Goal: Task Accomplishment & Management: Manage account settings

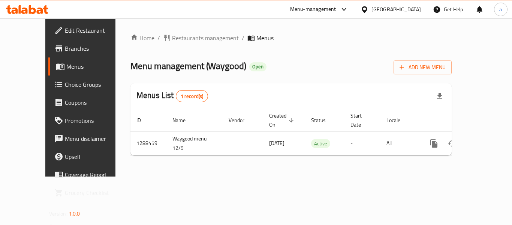
click at [371, 7] on div at bounding box center [366, 9] width 11 height 8
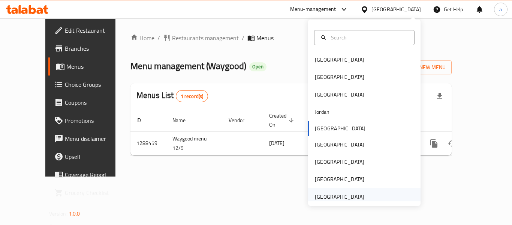
click at [356, 198] on div "[GEOGRAPHIC_DATA]" at bounding box center [339, 196] width 49 height 8
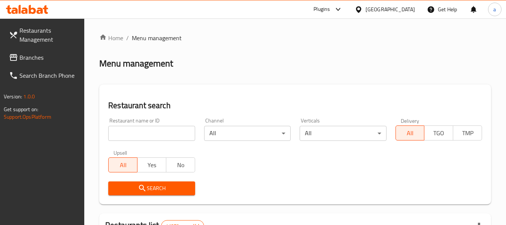
click at [43, 57] on span "Branches" at bounding box center [48, 57] width 59 height 9
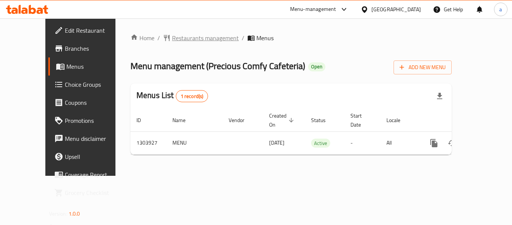
click at [172, 38] on span "Restaurants management" at bounding box center [205, 37] width 67 height 9
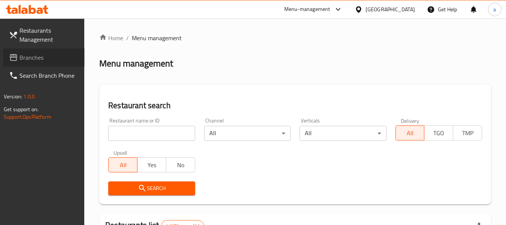
click at [21, 56] on span "Branches" at bounding box center [48, 57] width 59 height 9
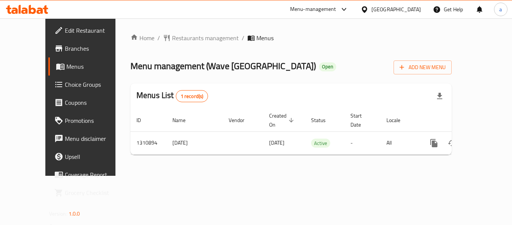
click at [395, 14] on div "[GEOGRAPHIC_DATA]" at bounding box center [391, 9] width 72 height 18
click at [385, 13] on div "[GEOGRAPHIC_DATA]" at bounding box center [395, 9] width 49 height 8
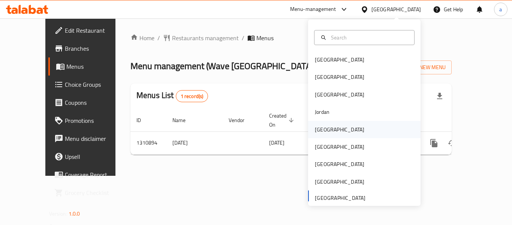
click at [315, 125] on div "[GEOGRAPHIC_DATA]" at bounding box center [339, 129] width 49 height 8
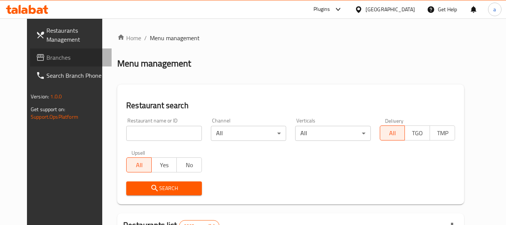
click at [46, 59] on span "Branches" at bounding box center [75, 57] width 59 height 9
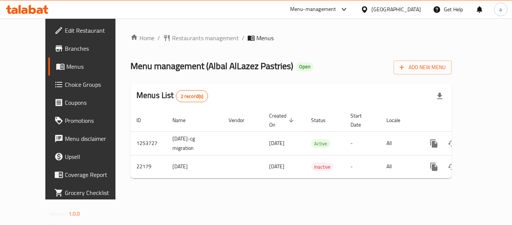
click at [415, 12] on div "[GEOGRAPHIC_DATA]" at bounding box center [395, 9] width 49 height 8
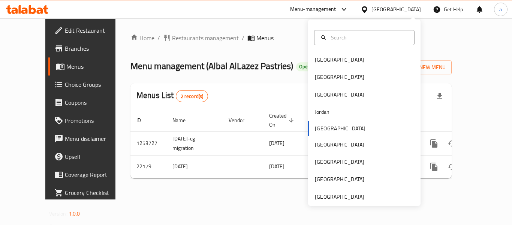
click at [172, 84] on div "Menus List 2 record(s)" at bounding box center [290, 95] width 321 height 25
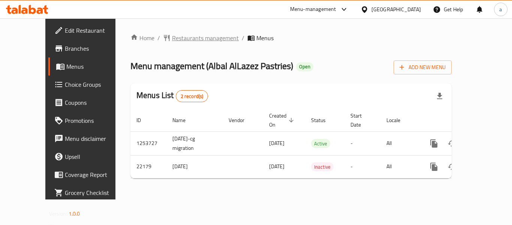
click at [172, 37] on span "Restaurants management" at bounding box center [205, 37] width 67 height 9
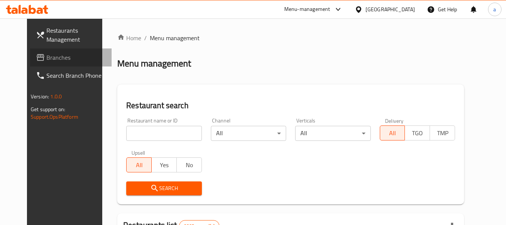
click at [36, 60] on icon at bounding box center [40, 57] width 9 height 9
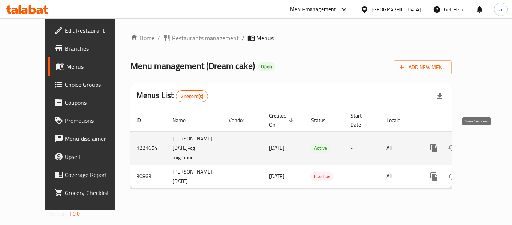
click at [485, 144] on icon "enhanced table" at bounding box center [488, 147] width 7 height 7
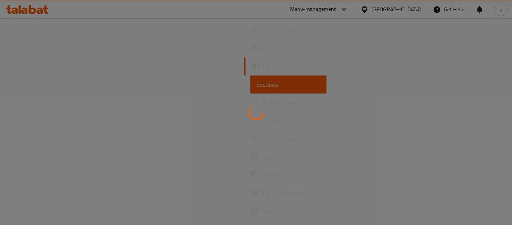
drag, startPoint x: 473, startPoint y: 143, endPoint x: 302, endPoint y: 159, distance: 172.0
click at [302, 159] on div at bounding box center [256, 112] width 512 height 225
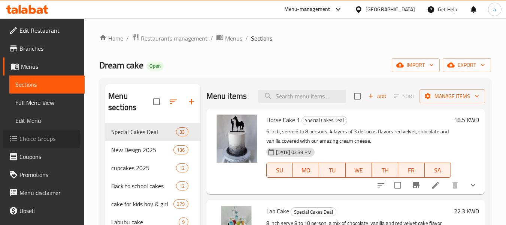
click at [38, 139] on span "Choice Groups" at bounding box center [48, 138] width 59 height 9
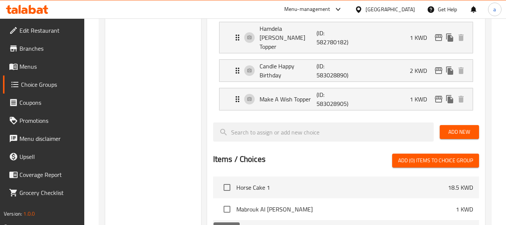
scroll to position [487, 0]
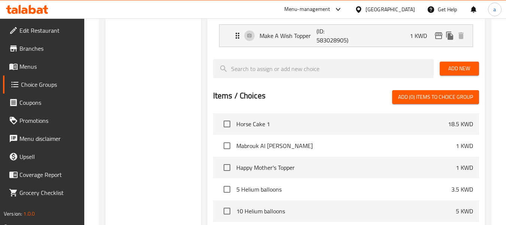
click at [403, 10] on div "Kuwait" at bounding box center [390, 9] width 49 height 8
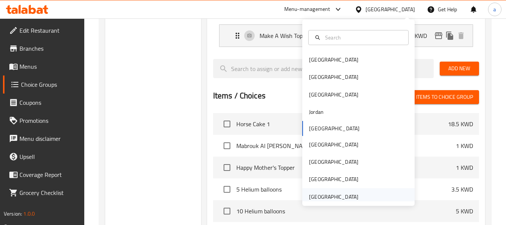
click at [324, 196] on div "[GEOGRAPHIC_DATA]" at bounding box center [333, 196] width 49 height 8
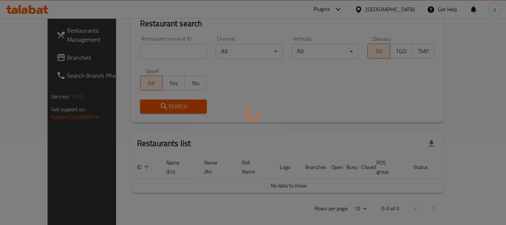
scroll to position [343, 0]
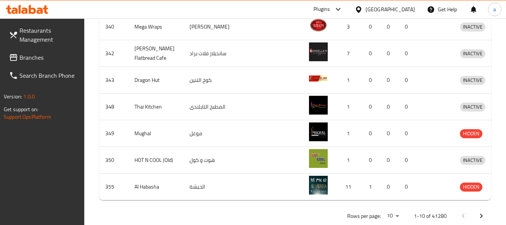
click at [50, 56] on span "Branches" at bounding box center [48, 57] width 59 height 9
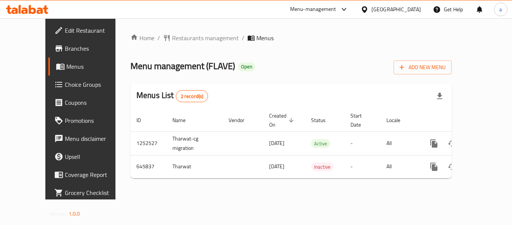
click at [380, 8] on div "[GEOGRAPHIC_DATA]" at bounding box center [395, 9] width 49 height 8
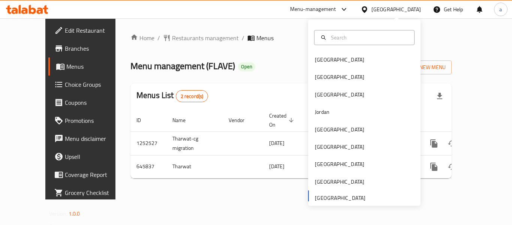
click at [231, 19] on div "Home / Restaurants management / Menus Menu management ( FLAVE ) Open Add New Me…" at bounding box center [290, 108] width 351 height 181
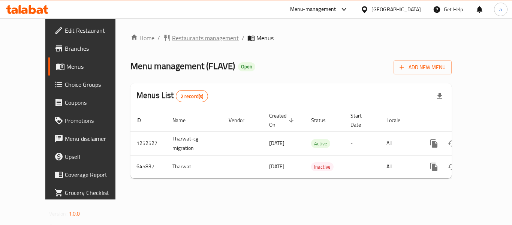
click at [172, 34] on span "Restaurants management" at bounding box center [205, 37] width 67 height 9
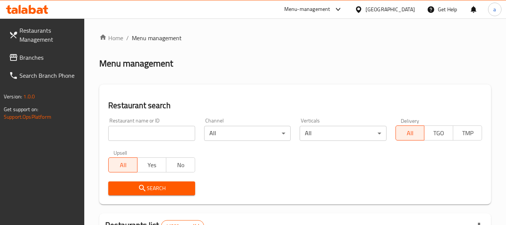
click at [36, 59] on span "Branches" at bounding box center [48, 57] width 59 height 9
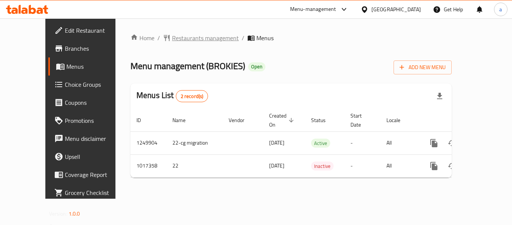
click at [172, 40] on span "Restaurants management" at bounding box center [205, 37] width 67 height 9
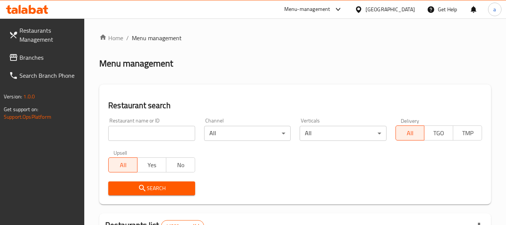
click at [40, 62] on span "Branches" at bounding box center [48, 57] width 59 height 9
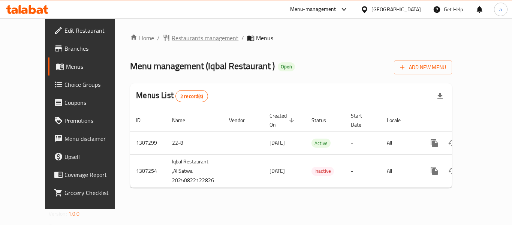
click at [185, 37] on span "Restaurants management" at bounding box center [205, 37] width 67 height 9
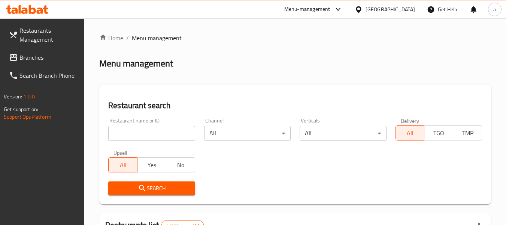
click at [33, 55] on span "Branches" at bounding box center [48, 57] width 59 height 9
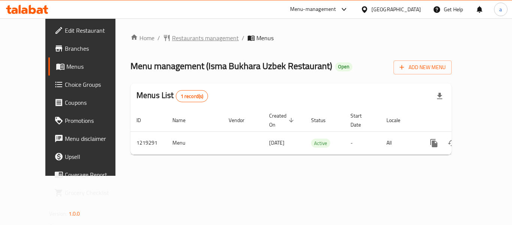
click at [172, 38] on span "Restaurants management" at bounding box center [205, 37] width 67 height 9
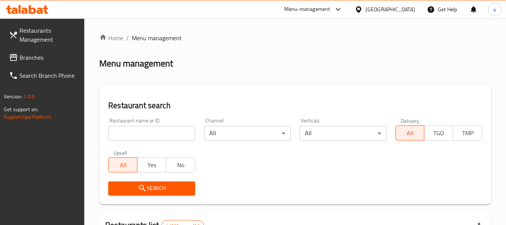
click at [61, 61] on span "Branches" at bounding box center [48, 57] width 59 height 9
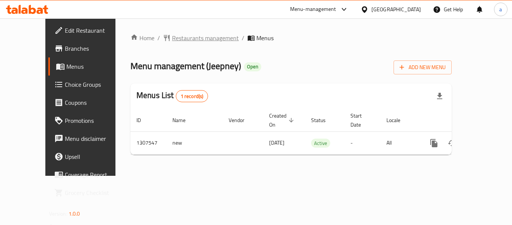
click at [172, 40] on span "Restaurants management" at bounding box center [205, 37] width 67 height 9
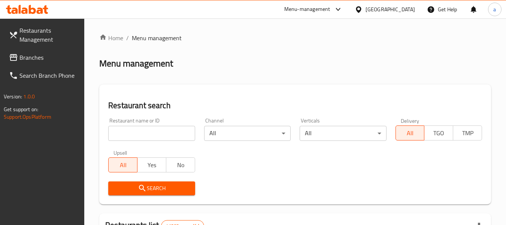
click at [48, 53] on span "Branches" at bounding box center [48, 57] width 59 height 9
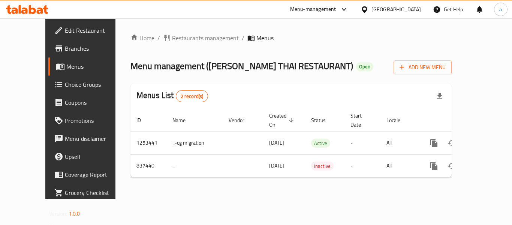
click at [380, 11] on div "[GEOGRAPHIC_DATA]" at bounding box center [395, 9] width 49 height 8
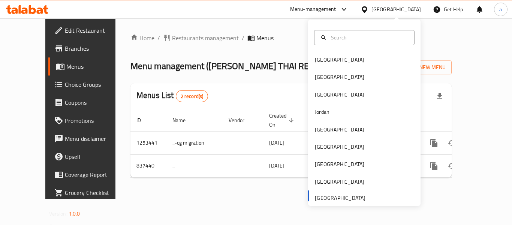
click at [272, 35] on ol "Home / Restaurants management / Menus" at bounding box center [290, 37] width 321 height 9
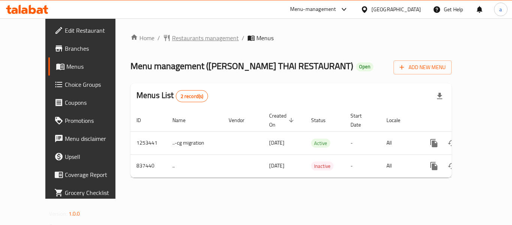
click at [172, 41] on span "Restaurants management" at bounding box center [205, 37] width 67 height 9
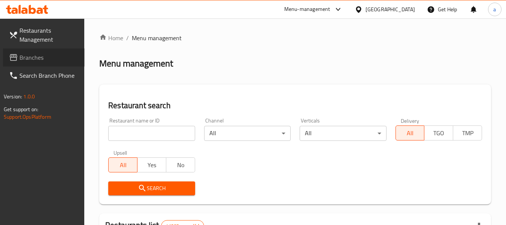
click at [35, 58] on span "Branches" at bounding box center [48, 57] width 59 height 9
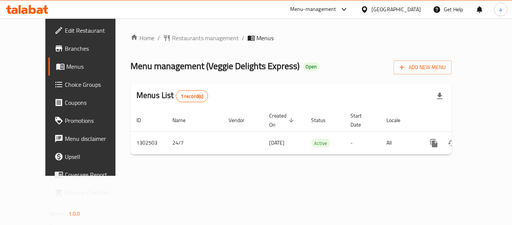
click at [373, 4] on div "[GEOGRAPHIC_DATA]" at bounding box center [391, 9] width 72 height 18
click at [372, 12] on div "[GEOGRAPHIC_DATA]" at bounding box center [395, 9] width 49 height 8
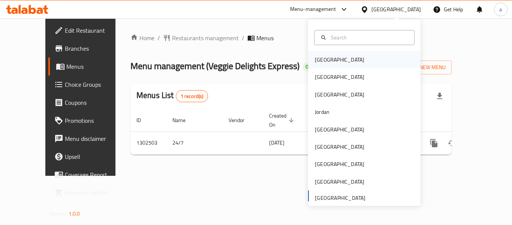
click at [342, 58] on div "Bahrain" at bounding box center [364, 59] width 112 height 17
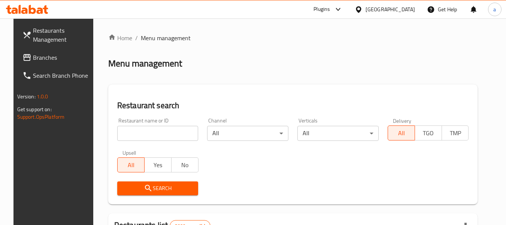
click at [33, 55] on span "Branches" at bounding box center [62, 57] width 59 height 9
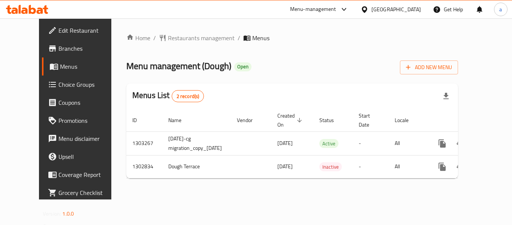
click at [406, 13] on div "[GEOGRAPHIC_DATA]" at bounding box center [395, 9] width 49 height 8
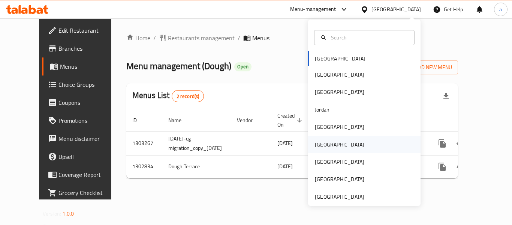
click at [321, 144] on div "[GEOGRAPHIC_DATA]" at bounding box center [339, 144] width 49 height 8
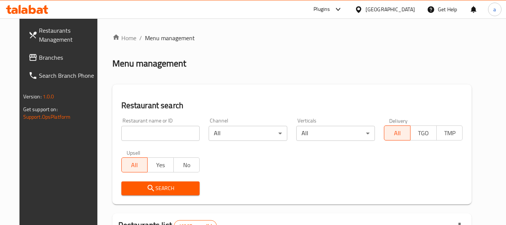
click at [22, 51] on link "Branches" at bounding box center [63, 57] width 82 height 18
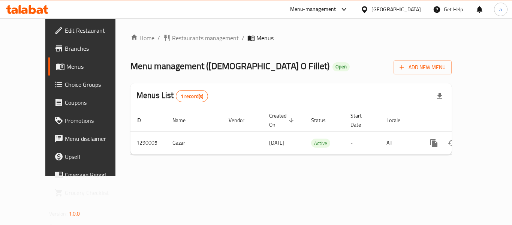
click at [412, 15] on div "[GEOGRAPHIC_DATA]" at bounding box center [391, 9] width 72 height 18
click at [408, 9] on div "[GEOGRAPHIC_DATA]" at bounding box center [395, 9] width 49 height 8
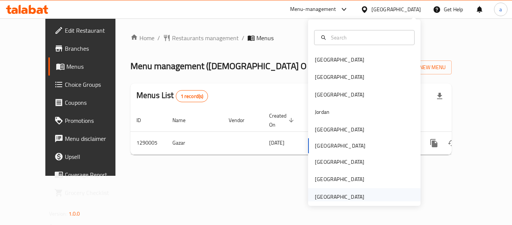
click at [352, 189] on div "[GEOGRAPHIC_DATA]" at bounding box center [339, 196] width 61 height 17
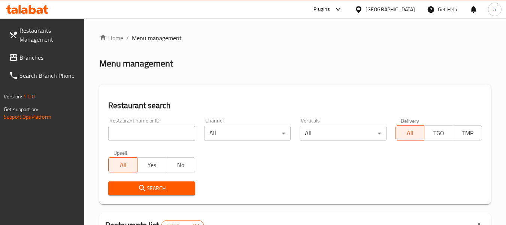
click at [51, 54] on span "Branches" at bounding box center [48, 57] width 59 height 9
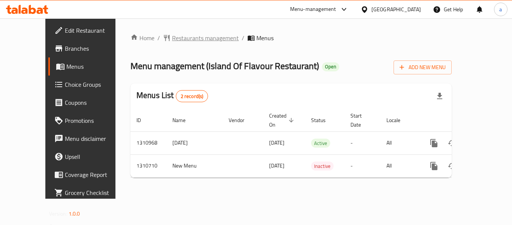
click at [163, 39] on icon "breadcrumb" at bounding box center [166, 37] width 7 height 7
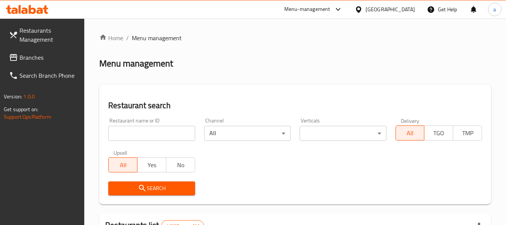
click at [40, 60] on span "Branches" at bounding box center [48, 57] width 59 height 9
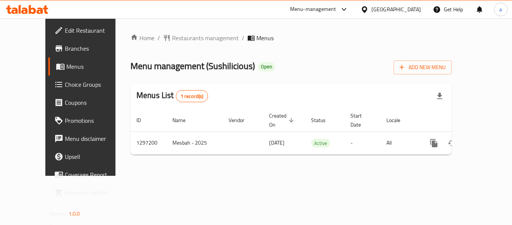
click at [402, 12] on div "[GEOGRAPHIC_DATA]" at bounding box center [395, 9] width 49 height 8
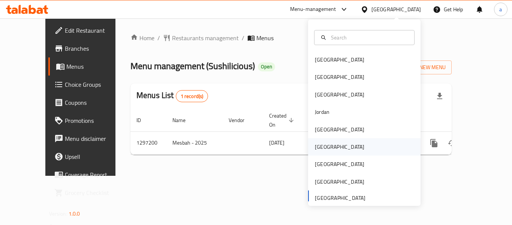
click at [322, 147] on div "[GEOGRAPHIC_DATA]" at bounding box center [339, 146] width 49 height 8
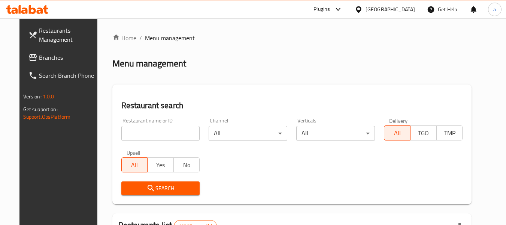
click at [40, 55] on span "Branches" at bounding box center [68, 57] width 59 height 9
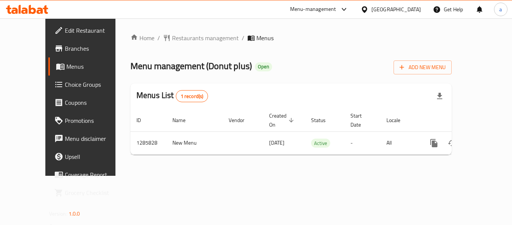
click at [371, 13] on div at bounding box center [366, 9] width 11 height 8
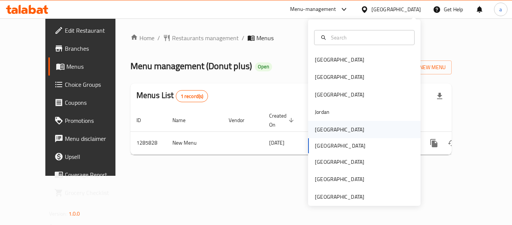
click at [319, 127] on div "Kuwait" at bounding box center [339, 129] width 49 height 8
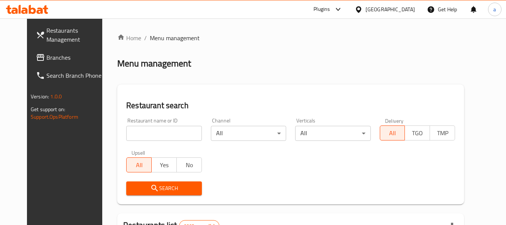
click at [46, 58] on span "Branches" at bounding box center [75, 57] width 59 height 9
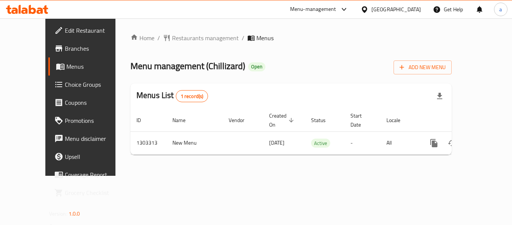
click at [386, 10] on div "United Arab Emirates" at bounding box center [395, 9] width 49 height 8
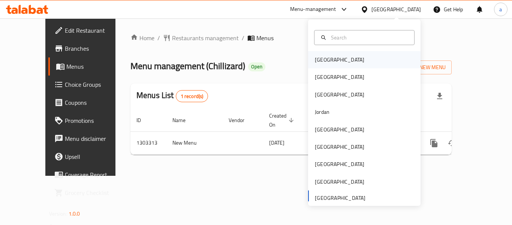
click at [322, 57] on div "[GEOGRAPHIC_DATA]" at bounding box center [339, 59] width 49 height 8
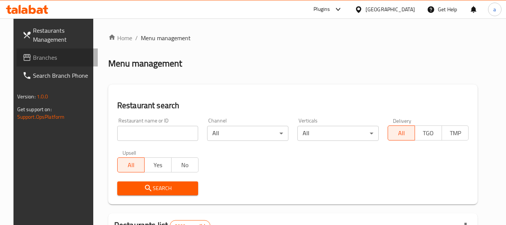
click at [51, 60] on span "Branches" at bounding box center [62, 57] width 59 height 9
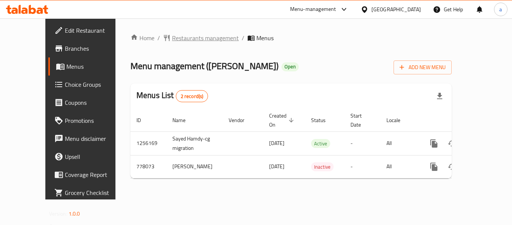
click at [175, 33] on span "Restaurants management" at bounding box center [205, 37] width 67 height 9
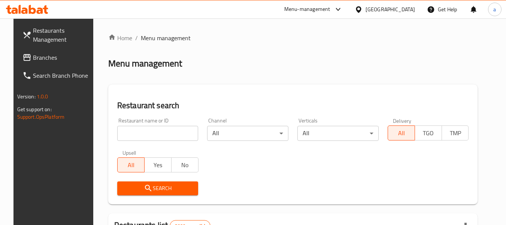
click at [33, 54] on span "Branches" at bounding box center [62, 57] width 59 height 9
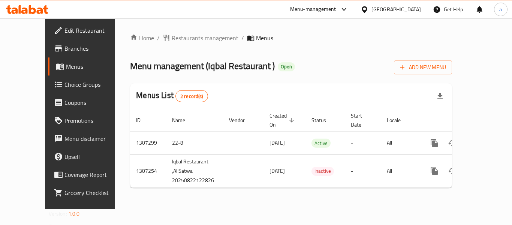
click at [392, 7] on div "[GEOGRAPHIC_DATA]" at bounding box center [395, 9] width 49 height 8
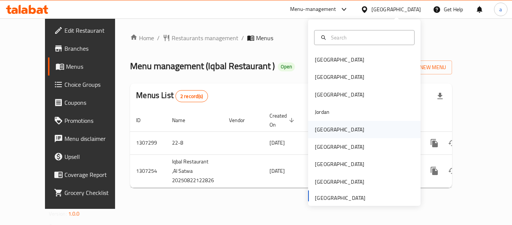
click at [320, 128] on div "[GEOGRAPHIC_DATA]" at bounding box center [339, 129] width 49 height 8
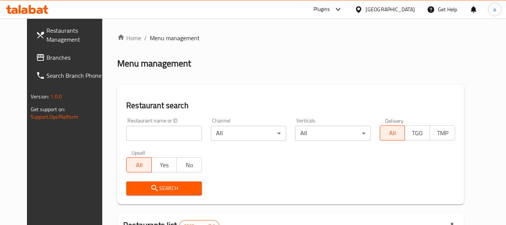
click at [55, 63] on link "Branches" at bounding box center [71, 57] width 82 height 18
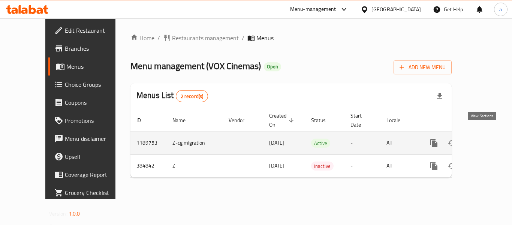
click at [485, 139] on icon "enhanced table" at bounding box center [488, 142] width 7 height 7
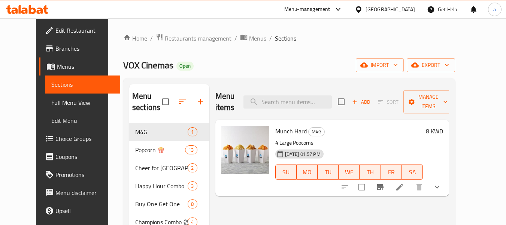
click at [55, 138] on span "Choice Groups" at bounding box center [84, 138] width 59 height 9
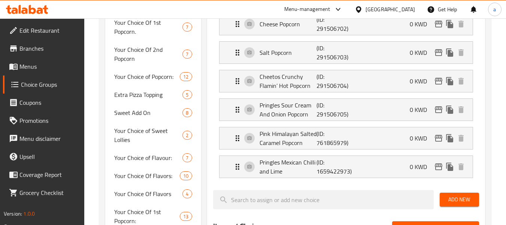
scroll to position [847, 0]
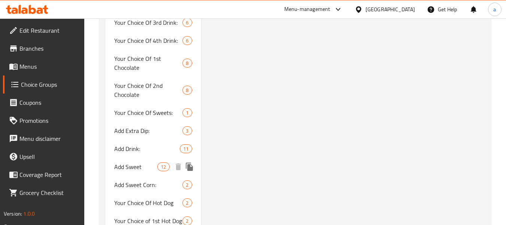
click at [133, 166] on span "Add Sweet" at bounding box center [135, 166] width 43 height 9
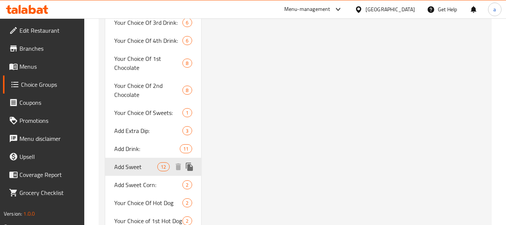
type input "Add Sweet"
type input "اضافه الحلو"
type input "0"
type input "12"
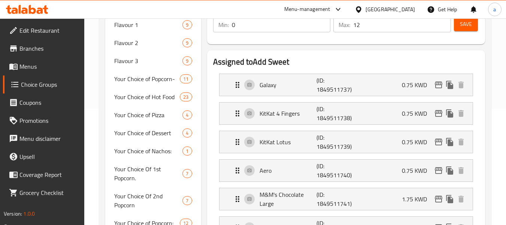
scroll to position [150, 0]
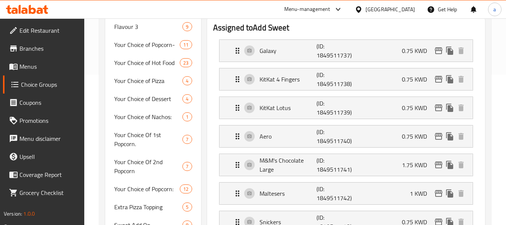
click at [363, 11] on icon at bounding box center [359, 10] width 8 height 8
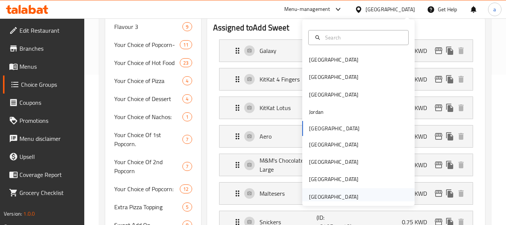
click at [346, 188] on div "[GEOGRAPHIC_DATA]" at bounding box center [333, 196] width 61 height 17
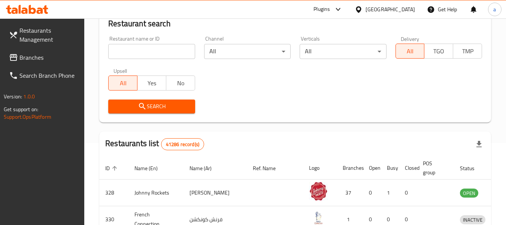
scroll to position [150, 0]
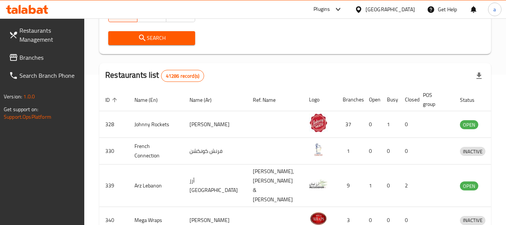
click at [70, 56] on span "Branches" at bounding box center [48, 57] width 59 height 9
